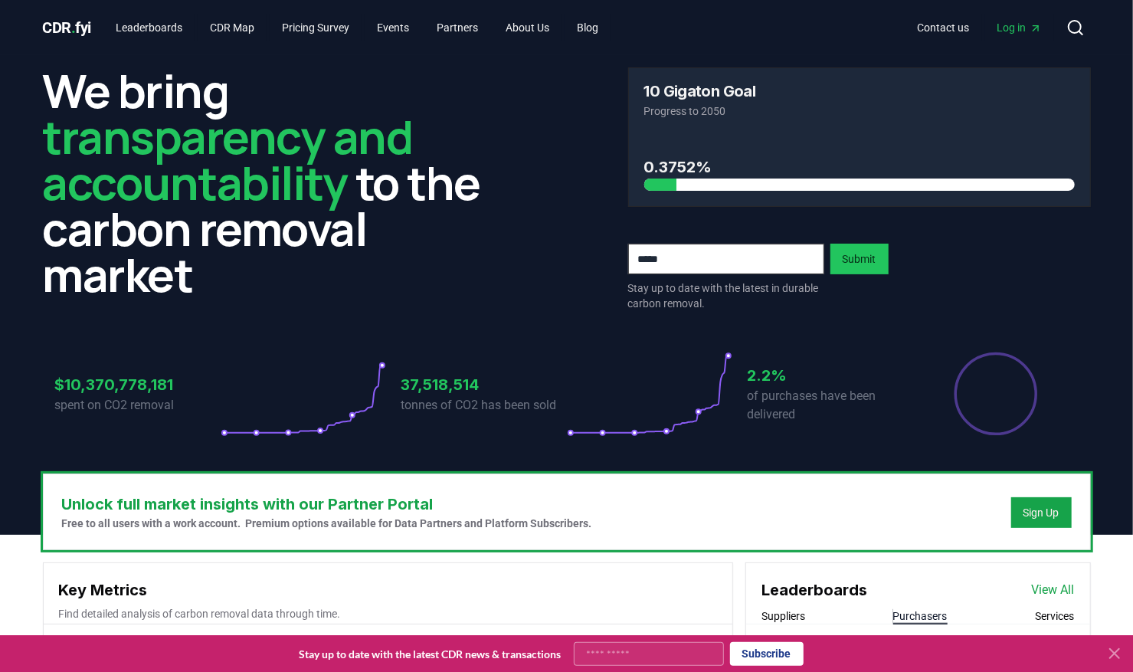
click at [918, 612] on button "Purchasers" at bounding box center [920, 615] width 54 height 15
click at [906, 614] on button "Purchasers" at bounding box center [920, 615] width 54 height 15
click at [1116, 654] on icon at bounding box center [1114, 653] width 9 height 9
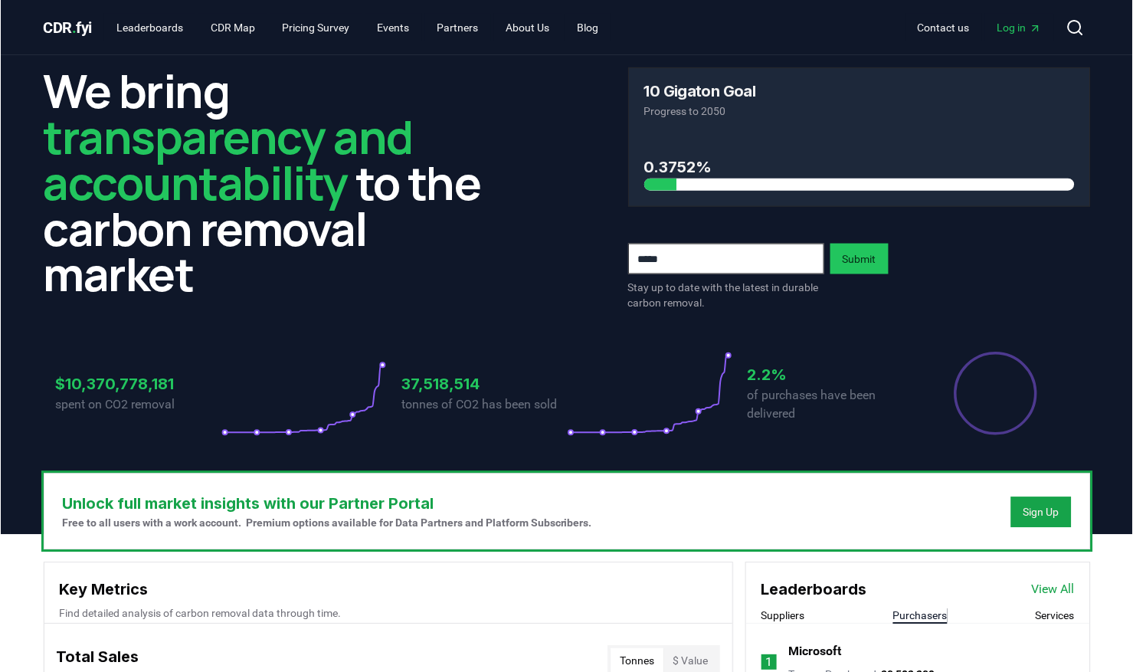
scroll to position [267, 0]
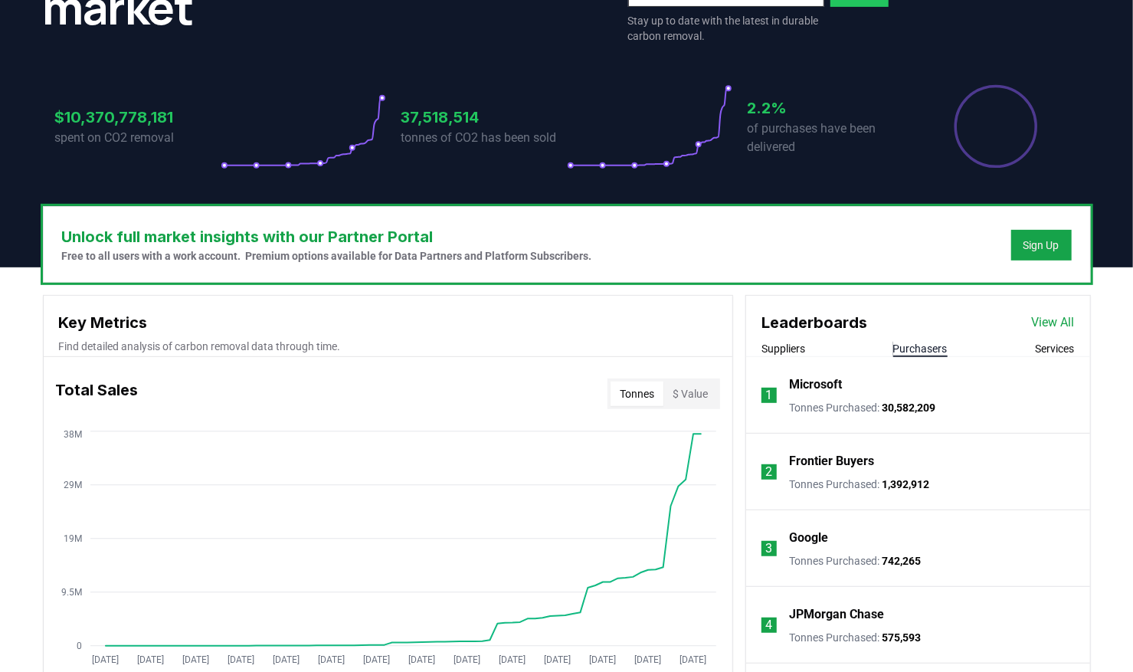
click at [831, 611] on p "JPMorgan Chase" at bounding box center [836, 614] width 95 height 18
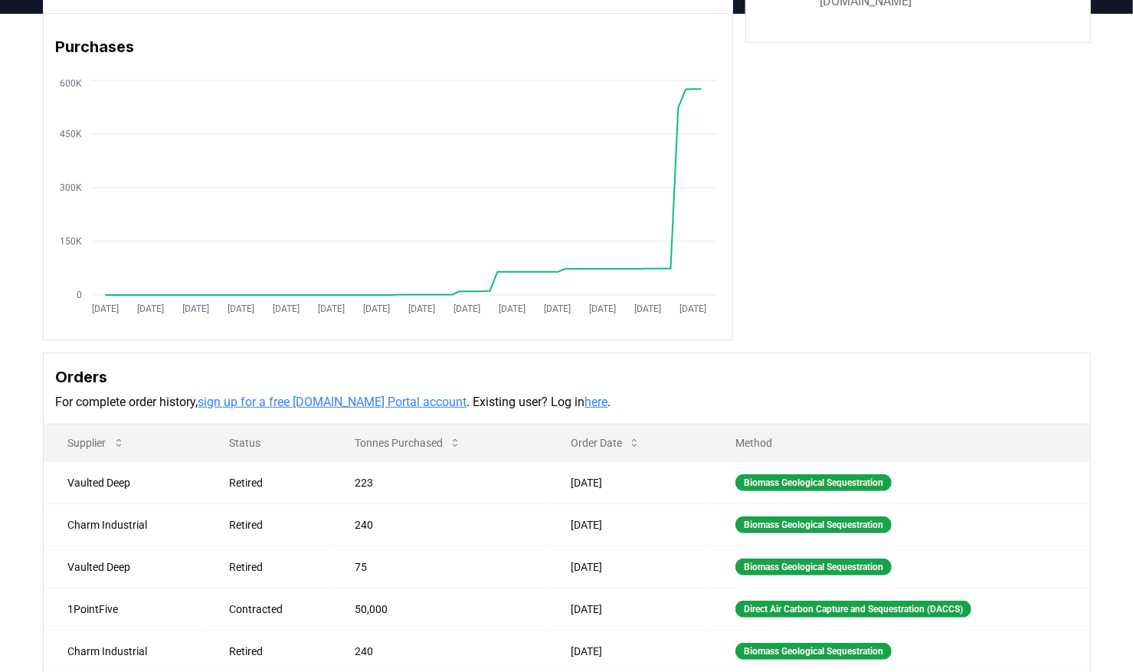
scroll to position [231, 0]
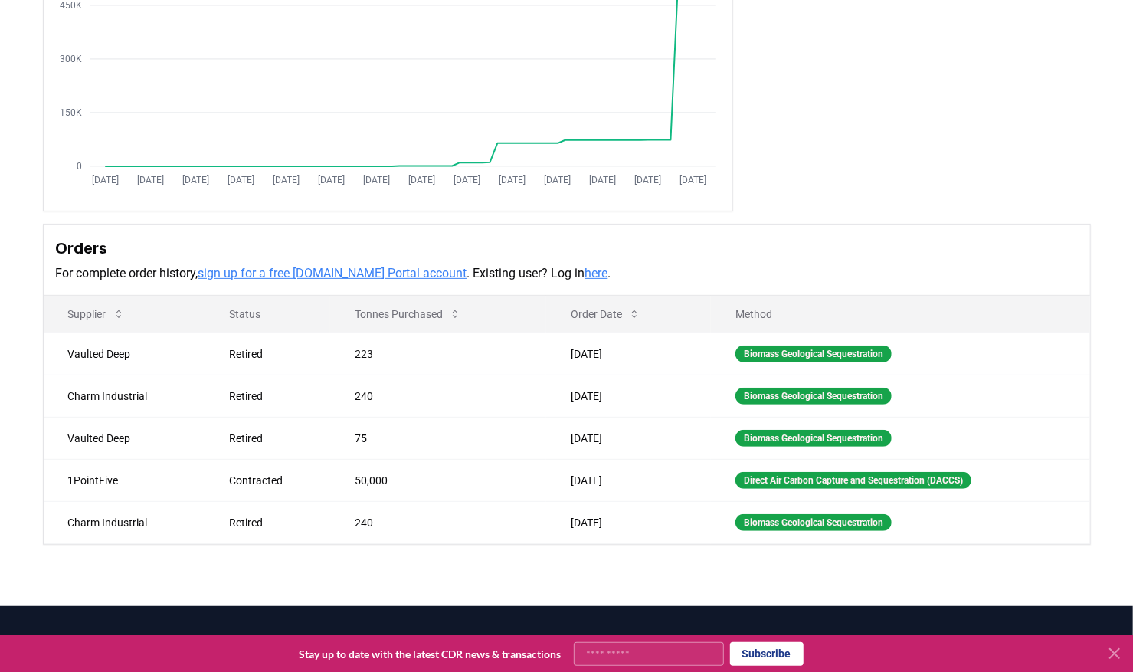
click at [757, 352] on div "Biomass Geological Sequestration" at bounding box center [814, 354] width 156 height 17
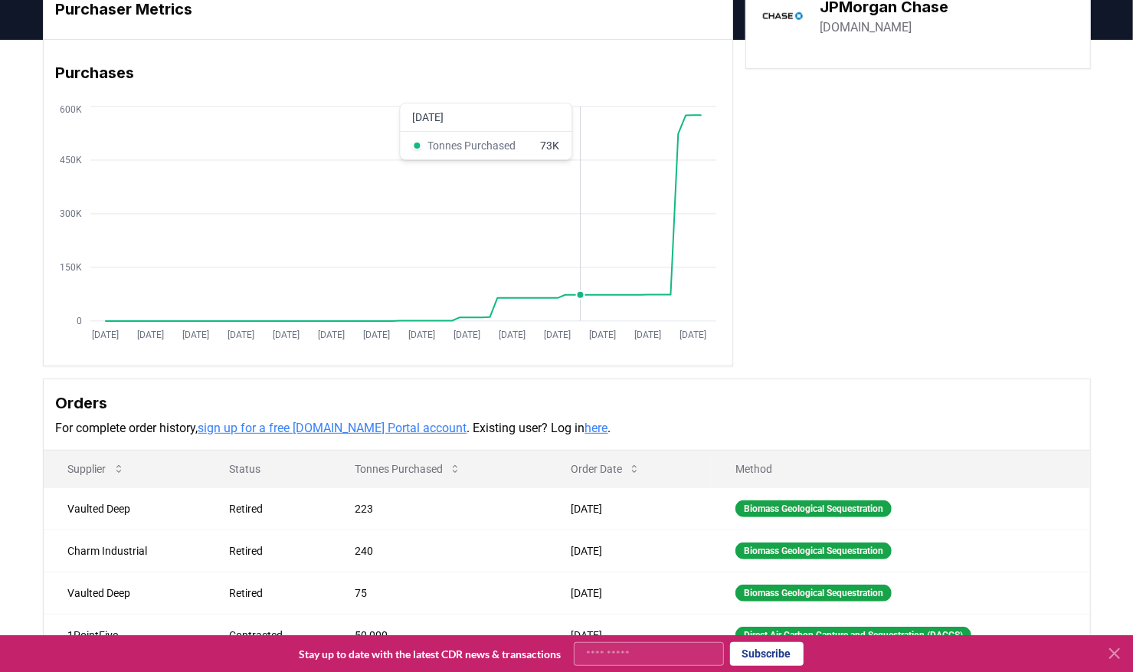
scroll to position [0, 0]
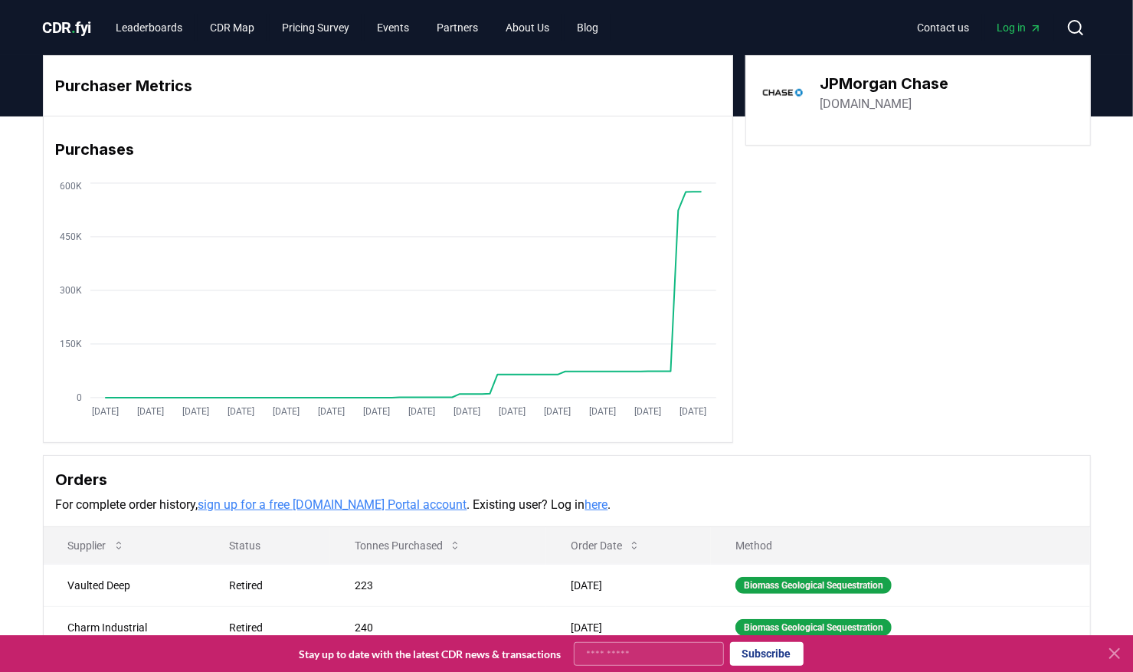
click at [81, 28] on span "CDR . fyi" at bounding box center [67, 27] width 49 height 18
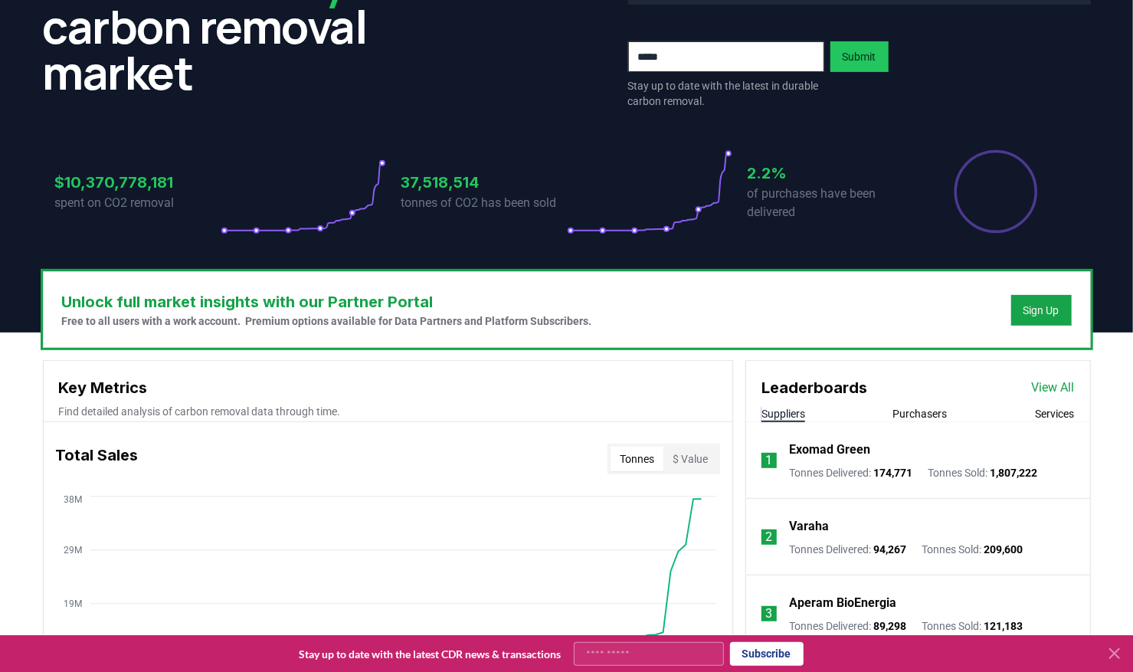
scroll to position [306, 0]
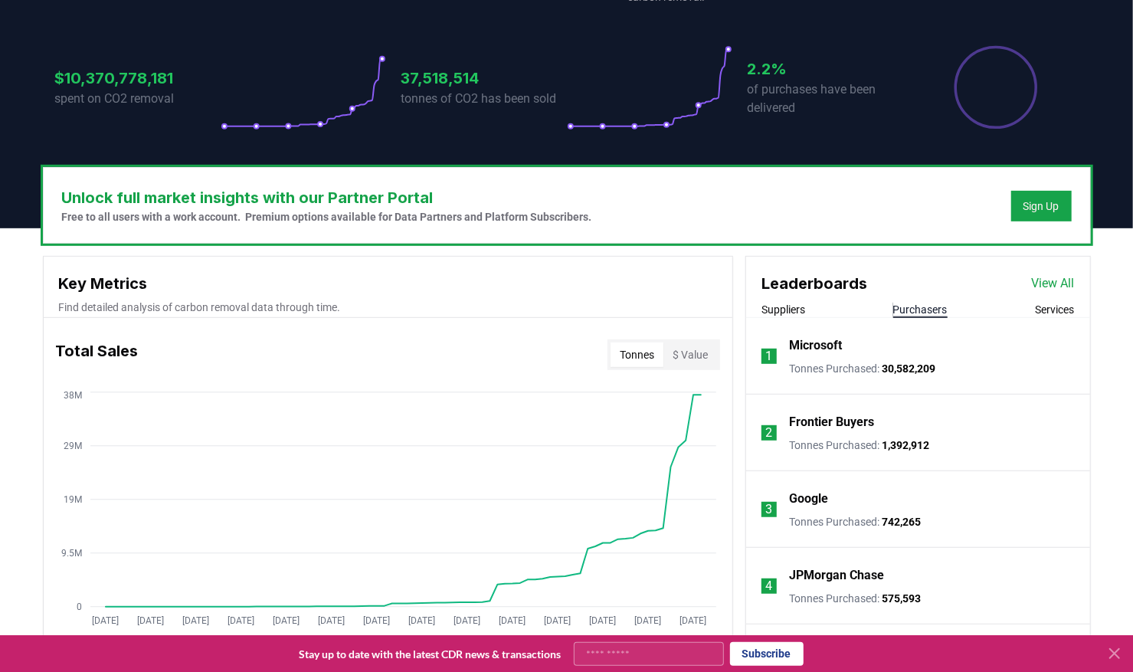
click at [921, 306] on button "Purchasers" at bounding box center [920, 309] width 54 height 15
